Goal: Navigation & Orientation: Go to known website

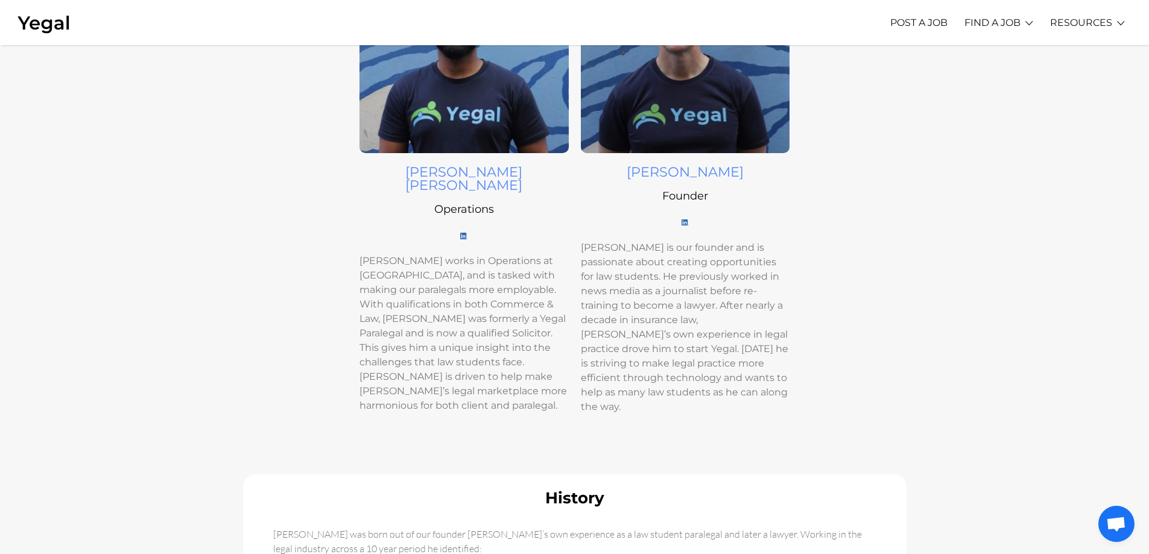
scroll to position [34, 0]
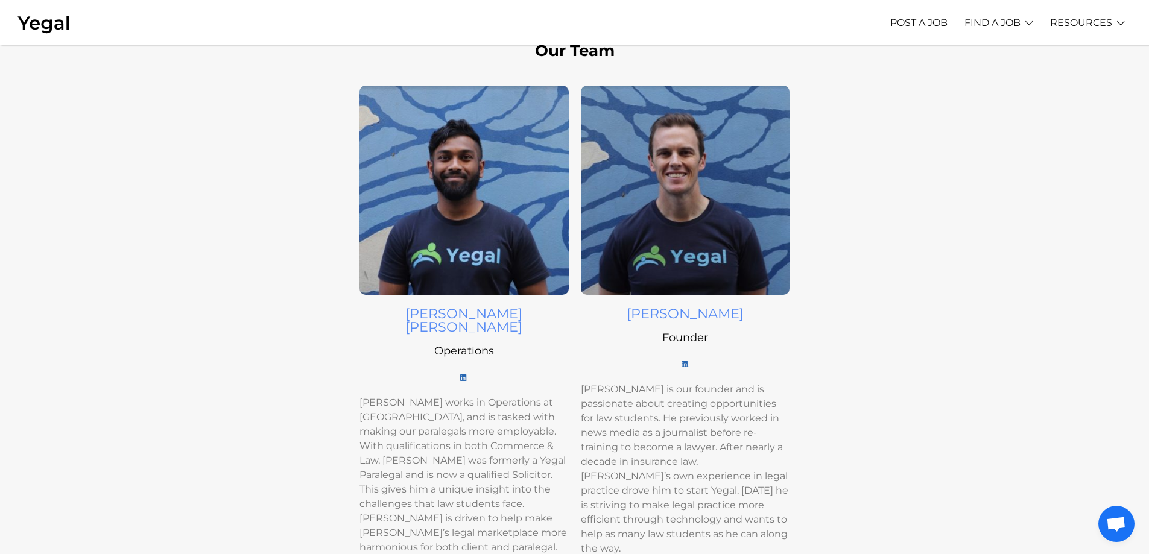
click at [50, 19] on img at bounding box center [43, 22] width 53 height 23
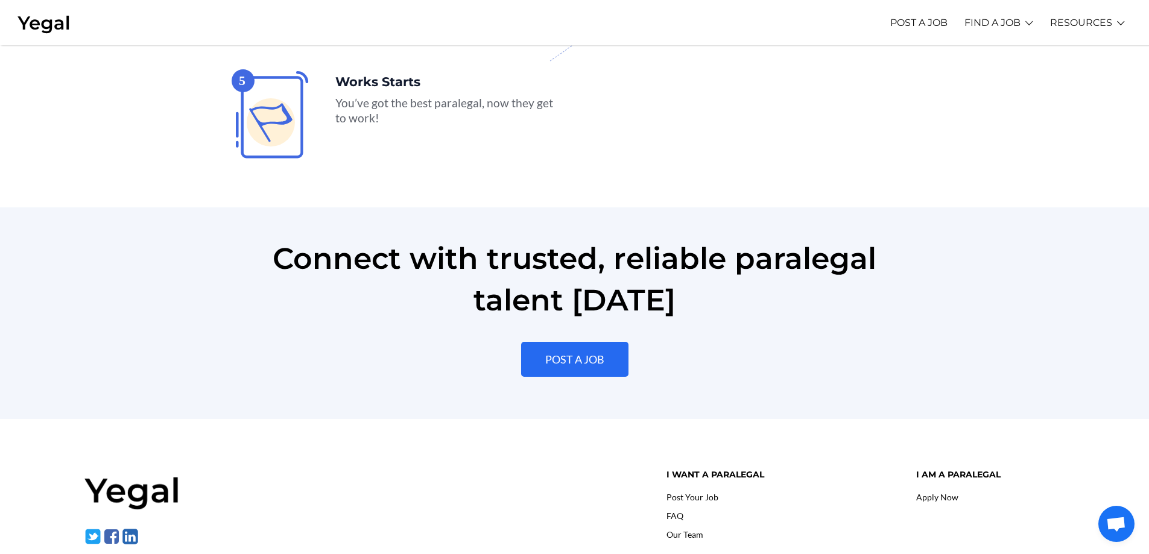
scroll to position [2707, 0]
